Goal: Task Accomplishment & Management: Use online tool/utility

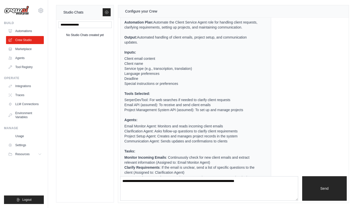
scroll to position [385, 0]
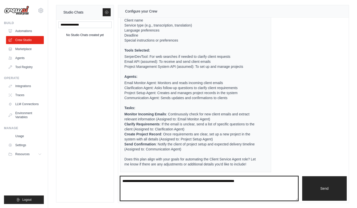
click at [146, 181] on textarea at bounding box center [209, 188] width 178 height 25
click at [164, 181] on textarea at bounding box center [209, 188] width 178 height 25
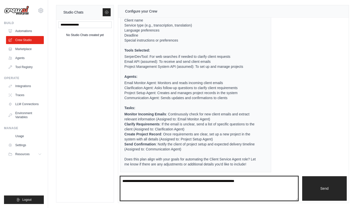
click at [164, 181] on textarea at bounding box center [209, 188] width 178 height 25
click at [179, 181] on textarea at bounding box center [209, 188] width 178 height 25
type textarea "***"
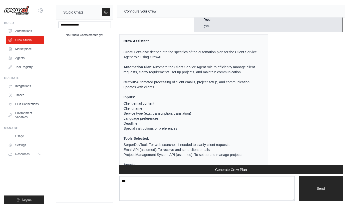
scroll to position [544, 0]
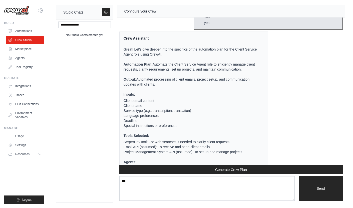
click at [173, 72] on p "Automation Plan: Automate the Client Service Agent role to efficiently manage c…" at bounding box center [191, 67] width 134 height 10
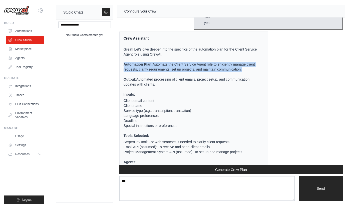
click at [173, 72] on p "Automation Plan: Automate the Client Service Agent role to efficiently manage c…" at bounding box center [191, 67] width 134 height 10
click at [204, 72] on p "Automation Plan: Automate the Client Service Agent role to efficiently manage c…" at bounding box center [191, 67] width 134 height 10
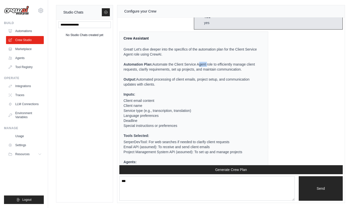
click at [204, 72] on p "Automation Plan: Automate the Client Service Agent role to efficiently manage c…" at bounding box center [191, 67] width 134 height 10
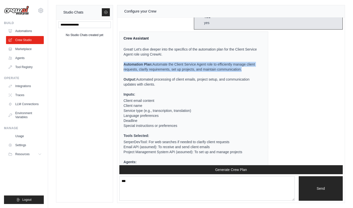
click at [204, 72] on p "Automation Plan: Automate the Client Service Agent role to efficiently manage c…" at bounding box center [191, 67] width 134 height 10
click at [219, 72] on p "Automation Plan: Automate the Client Service Agent role to efficiently manage c…" at bounding box center [191, 67] width 134 height 10
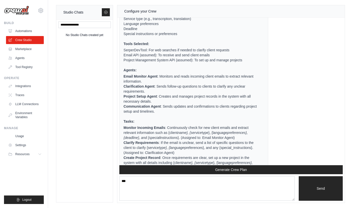
scroll to position [637, 0]
click at [144, 21] on li "Service type (e.g., transcription, translation)" at bounding box center [191, 18] width 134 height 5
click at [151, 21] on li "Service type (e.g., transcription, translation)" at bounding box center [191, 18] width 134 height 5
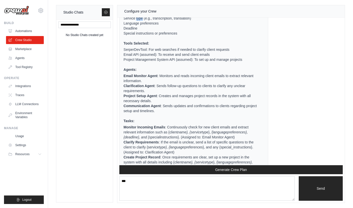
click at [151, 21] on li "Service type (e.g., transcription, translation)" at bounding box center [191, 18] width 134 height 5
click at [168, 21] on li "Service type (e.g., transcription, translation)" at bounding box center [191, 18] width 134 height 5
click at [158, 26] on li "Language preferences" at bounding box center [191, 23] width 134 height 5
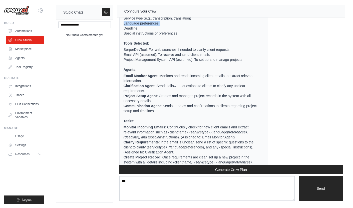
click at [158, 26] on li "Language preferences" at bounding box center [191, 23] width 134 height 5
click at [164, 26] on li "Language preferences" at bounding box center [191, 23] width 134 height 5
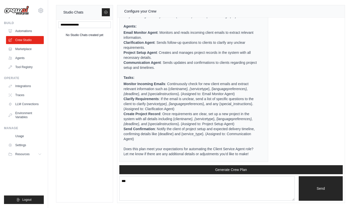
scroll to position [710, 0]
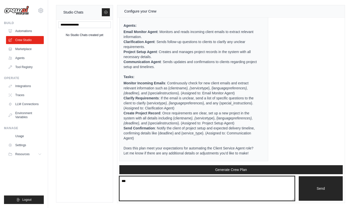
click at [184, 193] on textarea "***" at bounding box center [206, 188] width 175 height 25
type textarea "**********"
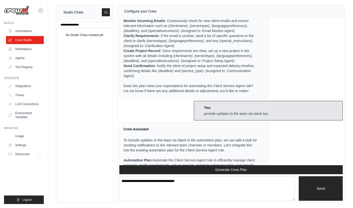
scroll to position [1065, 0]
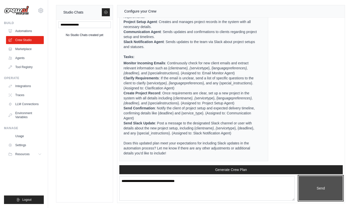
click at [316, 185] on button "Send" at bounding box center [321, 188] width 44 height 25
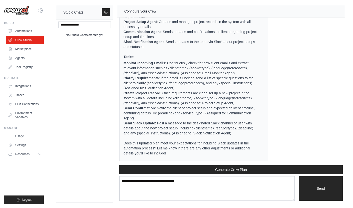
click at [220, 205] on main "Studio Chats No Studio Chats created yet Configure your Crew Crew Assistant Hey…" at bounding box center [200, 103] width 305 height 210
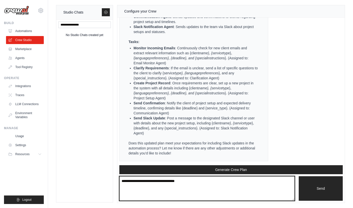
click at [222, 186] on textarea "**********" at bounding box center [206, 188] width 175 height 25
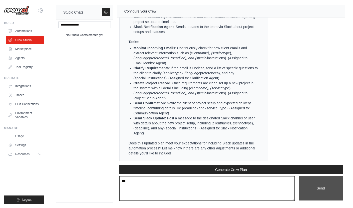
type textarea "***"
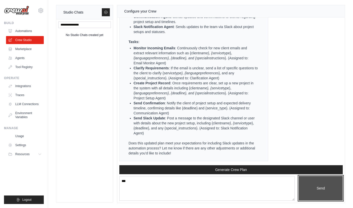
click at [331, 185] on button "Send" at bounding box center [321, 188] width 44 height 25
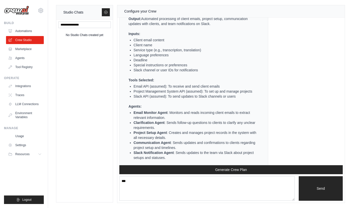
scroll to position [1410, 0]
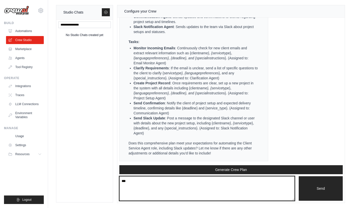
click at [183, 183] on textarea "***" at bounding box center [206, 188] width 175 height 25
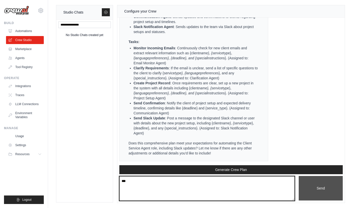
type textarea "***"
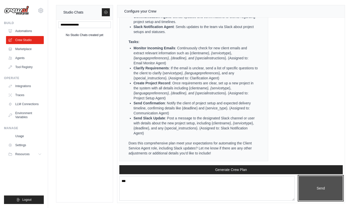
click at [313, 182] on button "Send" at bounding box center [321, 188] width 44 height 25
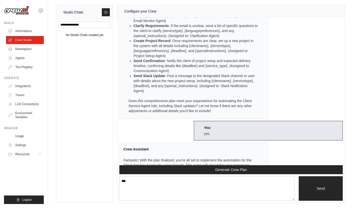
scroll to position [1494, 0]
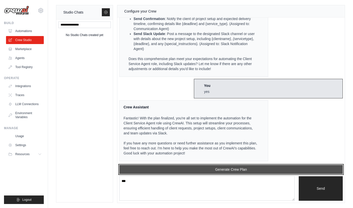
click at [243, 170] on button "Generate Crew Plan" at bounding box center [231, 169] width 224 height 9
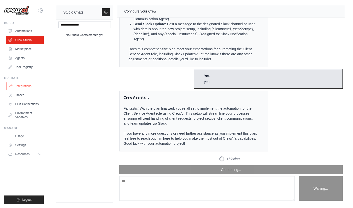
click at [26, 84] on link "Integrations" at bounding box center [26, 86] width 38 height 8
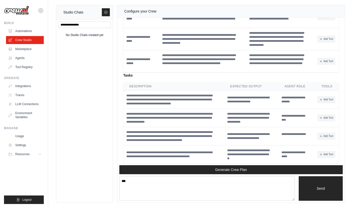
scroll to position [1793, 0]
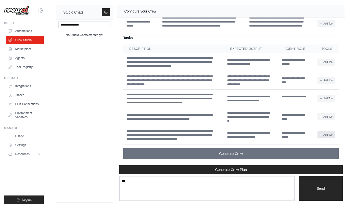
click at [325, 134] on button "Add Tool" at bounding box center [327, 134] width 18 height 7
click at [117, 132] on div "Studio Chats No Studio Chats created yet Configure your Crew Crew Assistant Hey…" at bounding box center [200, 104] width 289 height 198
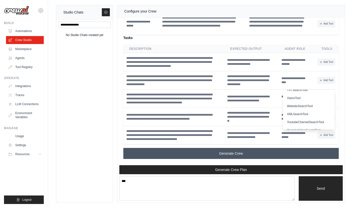
click at [249, 153] on button "Generate Crew" at bounding box center [231, 153] width 216 height 11
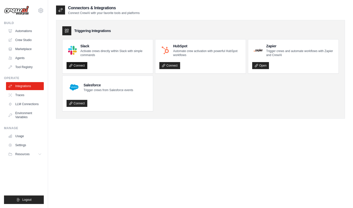
click at [80, 65] on link "Connect" at bounding box center [77, 65] width 21 height 7
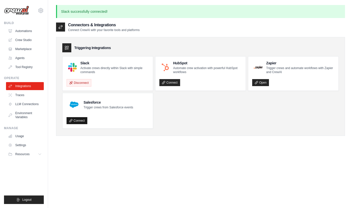
click at [76, 120] on link "Connect" at bounding box center [77, 120] width 21 height 7
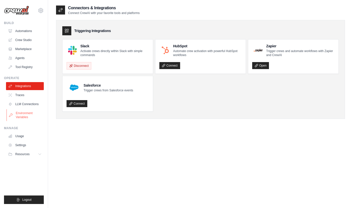
click at [28, 115] on link "Environment Variables" at bounding box center [26, 115] width 38 height 12
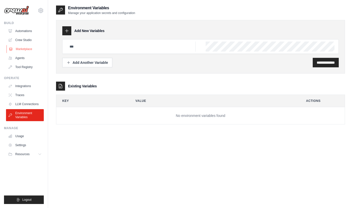
click at [26, 47] on link "Marketplace" at bounding box center [26, 49] width 38 height 8
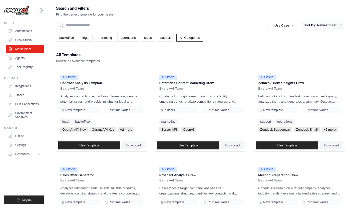
click at [330, 25] on button "Sort By: Newest First" at bounding box center [323, 25] width 44 height 9
click at [341, 25] on icon "button" at bounding box center [340, 25] width 5 height 5
click at [286, 23] on button "Use Case" at bounding box center [285, 25] width 26 height 9
click at [292, 25] on icon "button" at bounding box center [293, 25] width 5 height 5
click at [134, 39] on link "operations" at bounding box center [128, 38] width 22 height 8
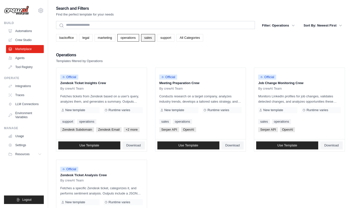
click at [148, 38] on link "sales" at bounding box center [148, 38] width 14 height 8
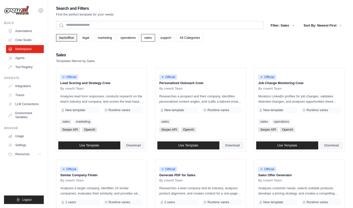
click at [71, 37] on link "backoffice" at bounding box center [66, 38] width 21 height 8
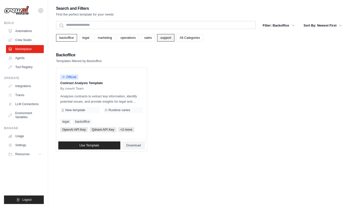
click at [162, 38] on link "support" at bounding box center [165, 38] width 17 height 8
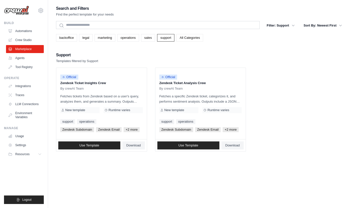
click at [184, 37] on link "All Categories" at bounding box center [189, 38] width 27 height 8
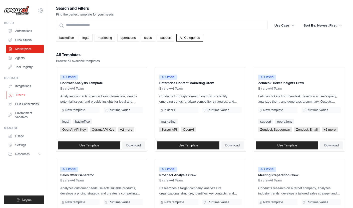
click at [25, 97] on link "Traces" at bounding box center [26, 95] width 38 height 8
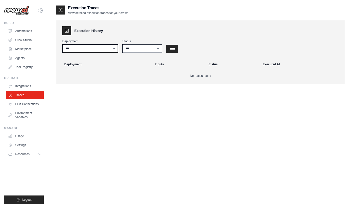
click at [86, 49] on select "**********" at bounding box center [90, 48] width 56 height 9
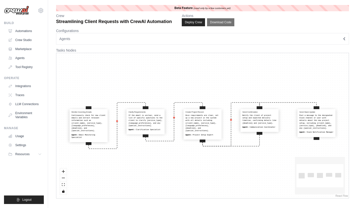
click at [128, 39] on button "Agents" at bounding box center [202, 39] width 293 height 12
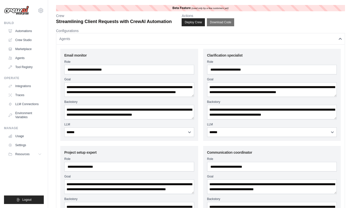
click at [128, 39] on button "Agents" at bounding box center [200, 39] width 289 height 12
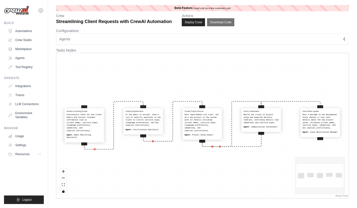
click at [103, 129] on div "Monitor Incoming Emails Continuously check for new client emails and extract re…" at bounding box center [84, 125] width 39 height 33
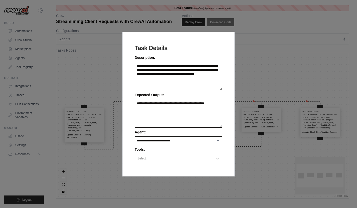
click at [273, 77] on div "**********" at bounding box center [178, 104] width 357 height 208
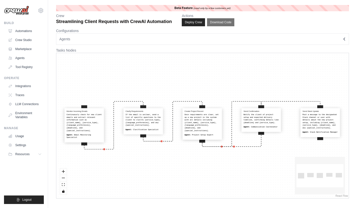
click at [91, 124] on div "Continuously check for new client emails and extract relevant information such …" at bounding box center [84, 122] width 35 height 19
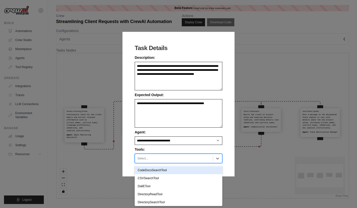
click at [186, 155] on div "Select..." at bounding box center [174, 158] width 78 height 7
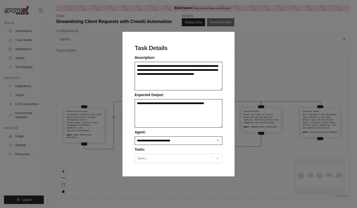
click at [125, 127] on div "**********" at bounding box center [178, 104] width 112 height 145
click at [241, 54] on div "**********" at bounding box center [178, 104] width 357 height 208
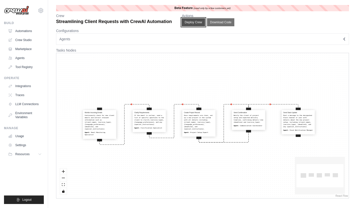
click at [201, 19] on button "Deploy Crew" at bounding box center [194, 22] width 24 height 8
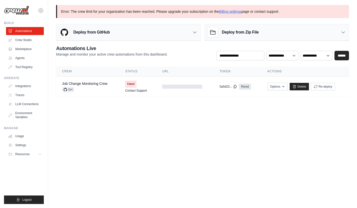
click at [90, 11] on p "Error: The crew limit for your organization has been reached. Please upgrade yo…" at bounding box center [202, 11] width 293 height 13
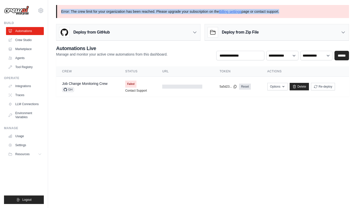
click at [90, 11] on p "Error: The crew limit for your organization has been reached. Please upgrade yo…" at bounding box center [202, 11] width 293 height 13
click at [23, 59] on link "Agents" at bounding box center [26, 58] width 38 height 8
